Goal: Information Seeking & Learning: Check status

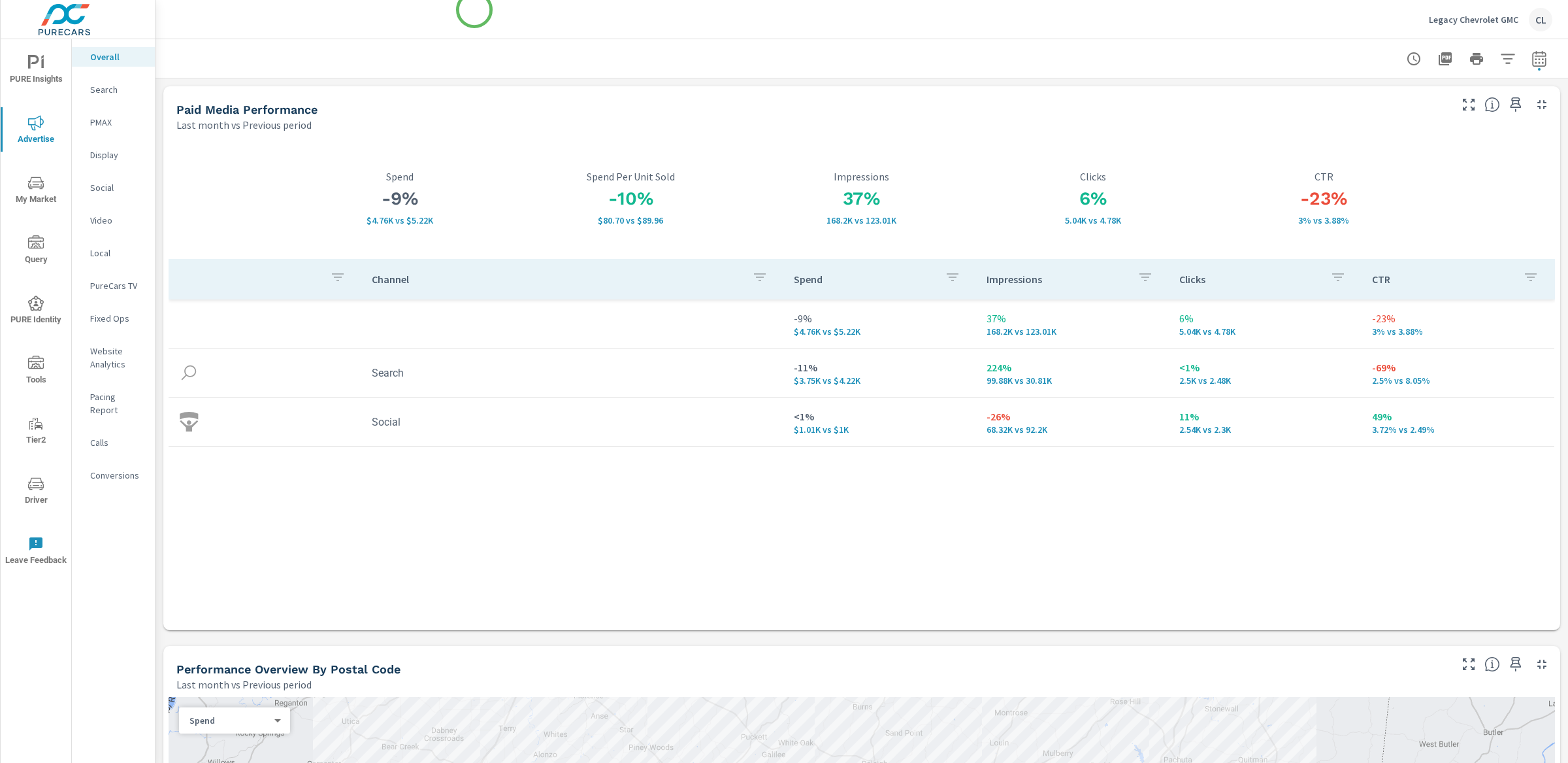
scroll to position [3, 0]
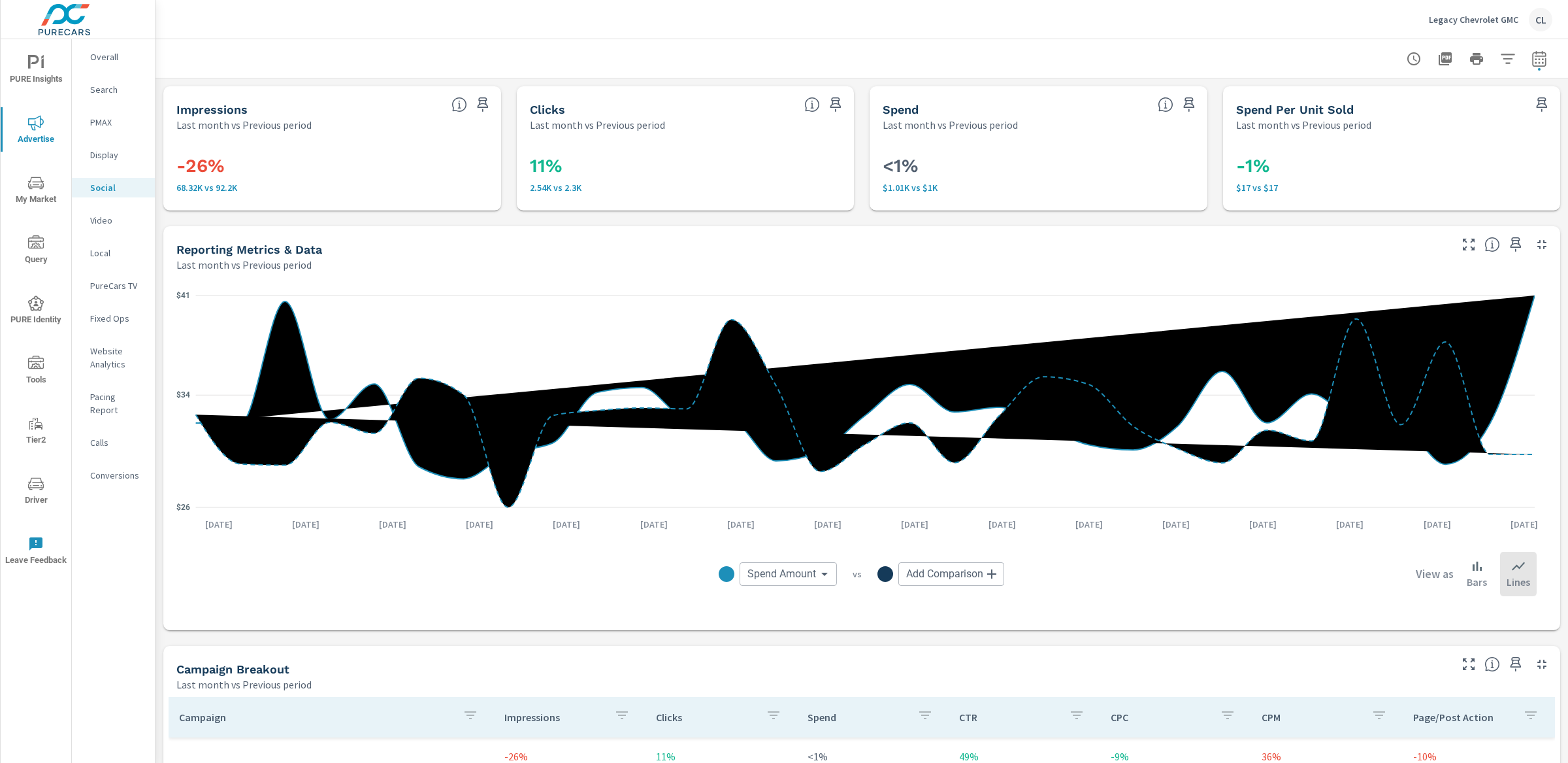
scroll to position [315, 0]
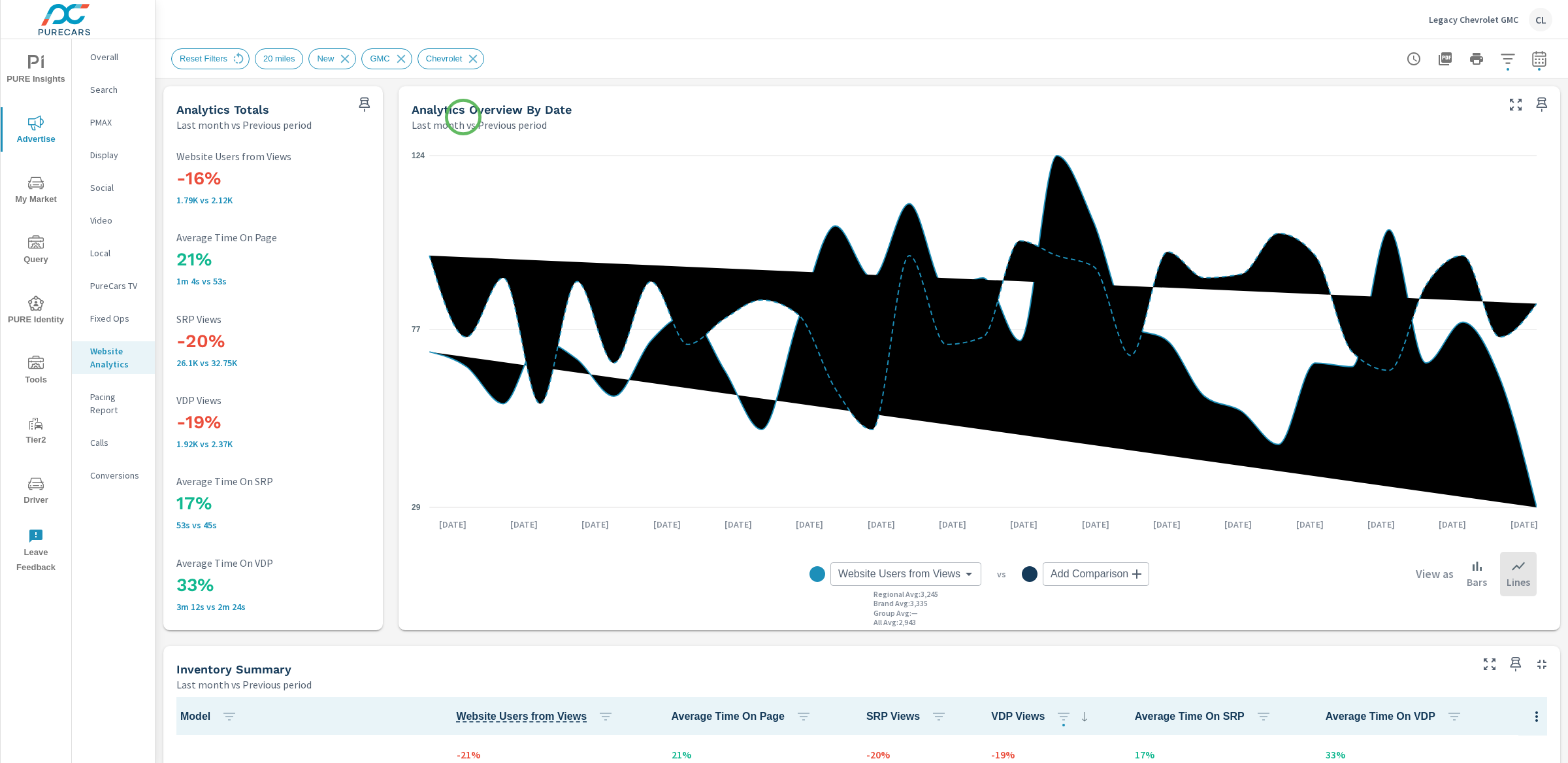
scroll to position [1, 0]
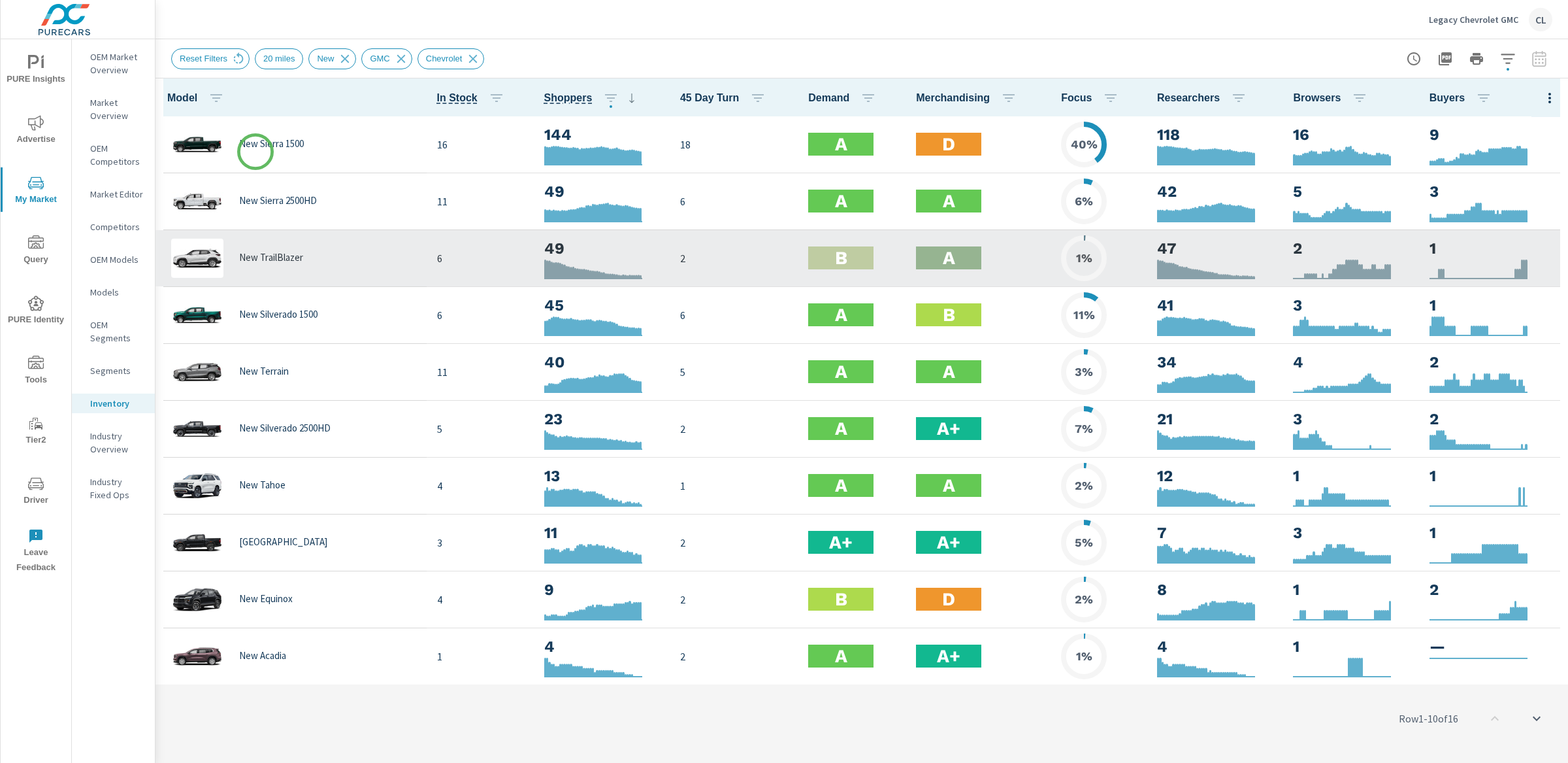
scroll to position [1, 0]
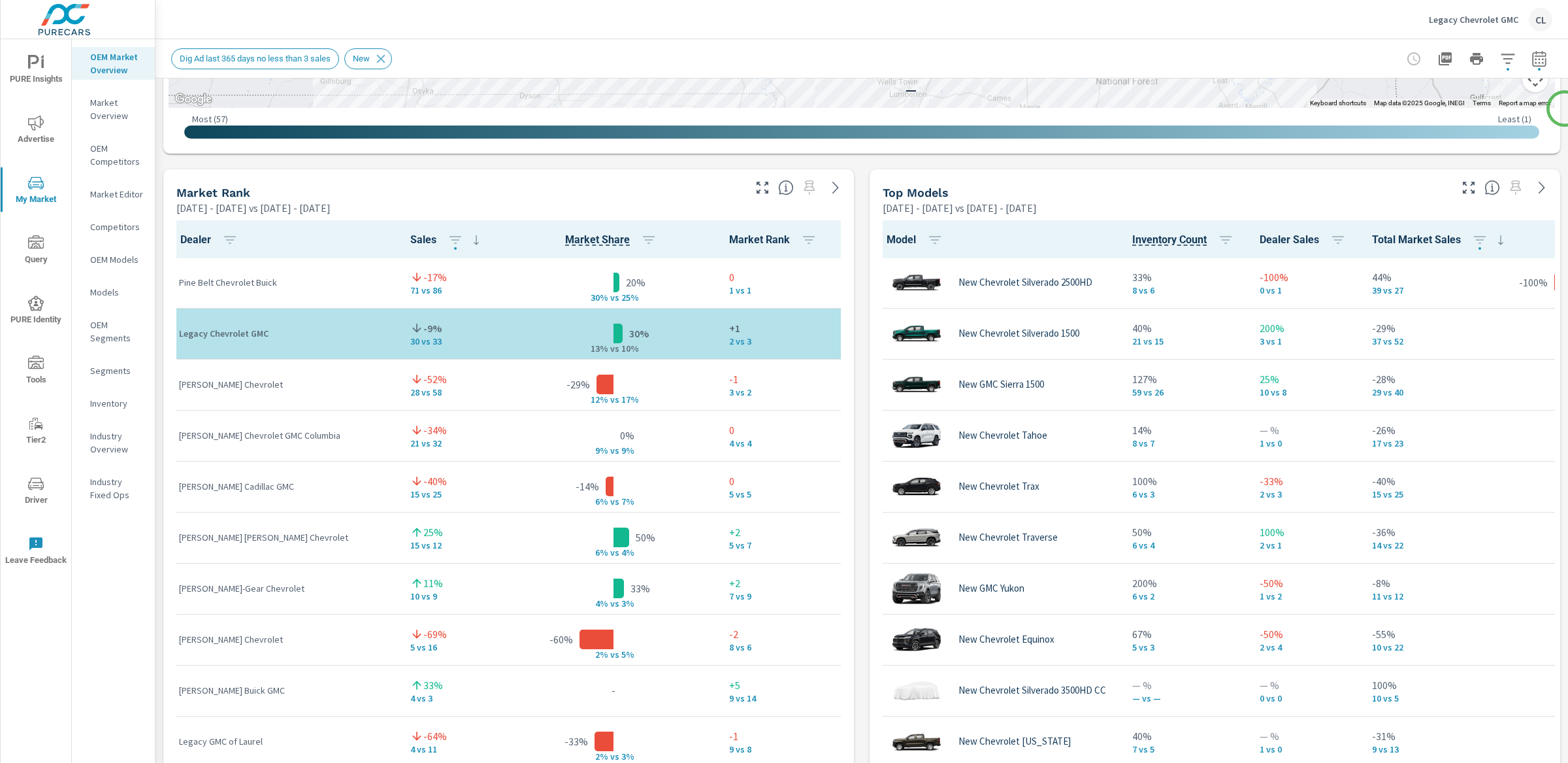
scroll to position [763, 0]
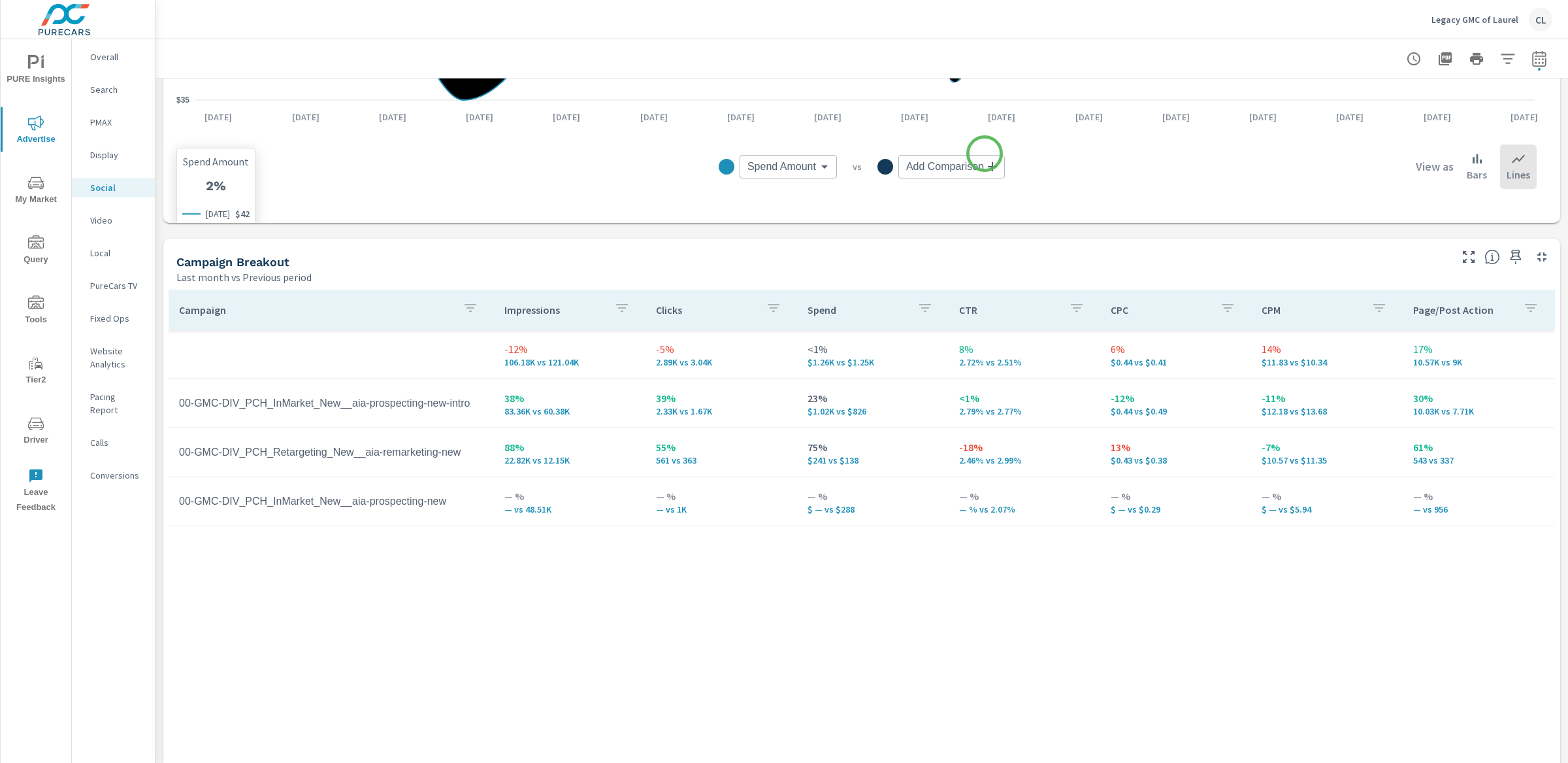
scroll to position [434, 0]
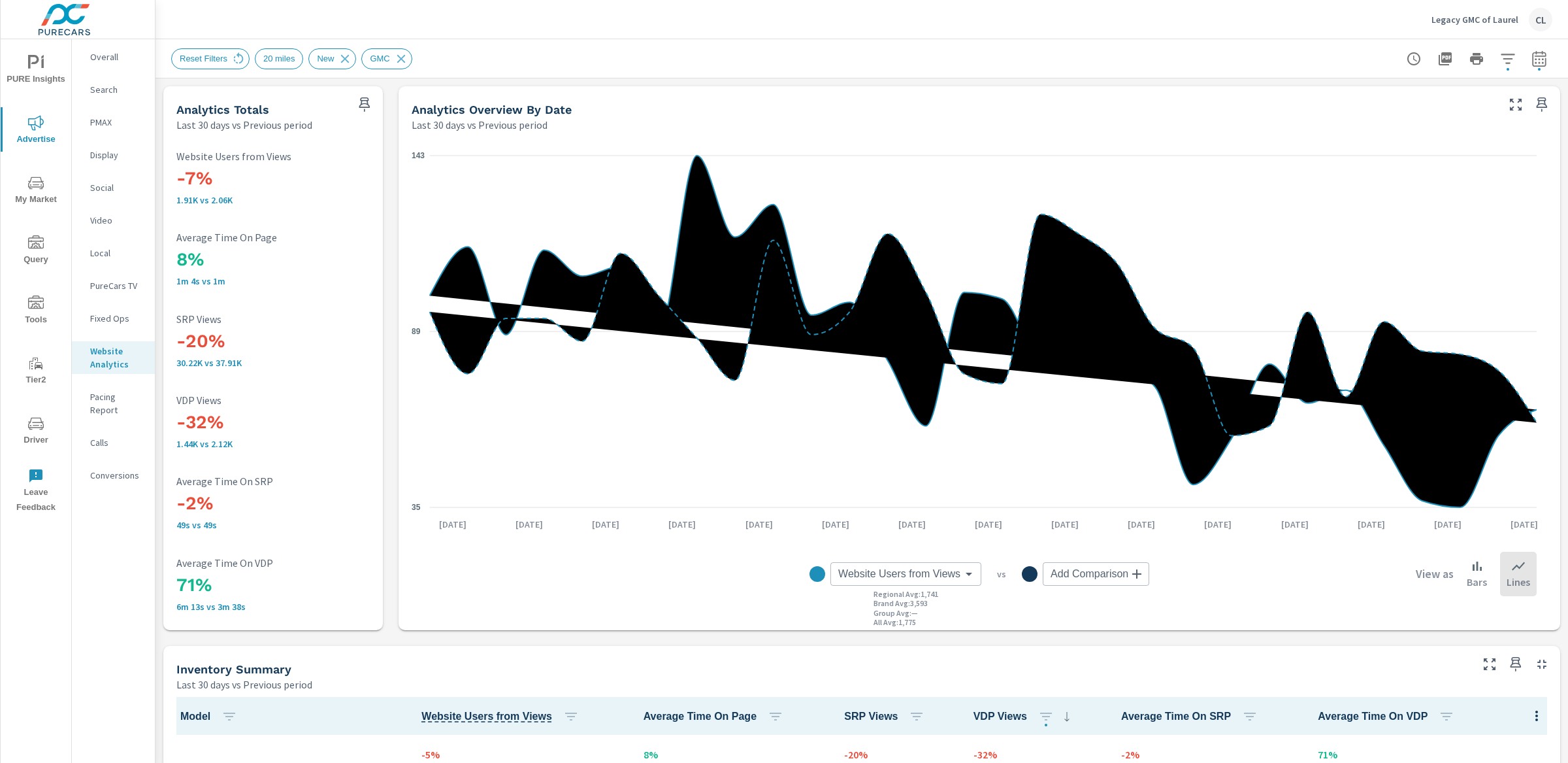
scroll to position [410, 0]
